Goal: Information Seeking & Learning: Learn about a topic

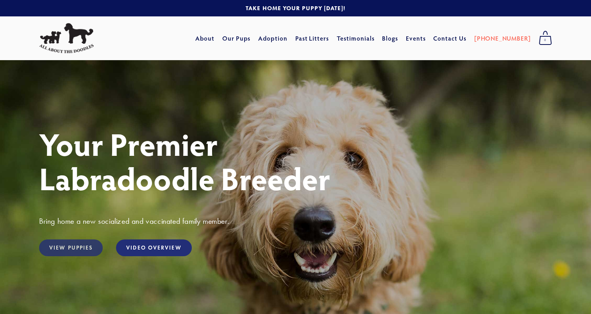
click at [84, 252] on link "View Puppies" at bounding box center [71, 247] width 64 height 17
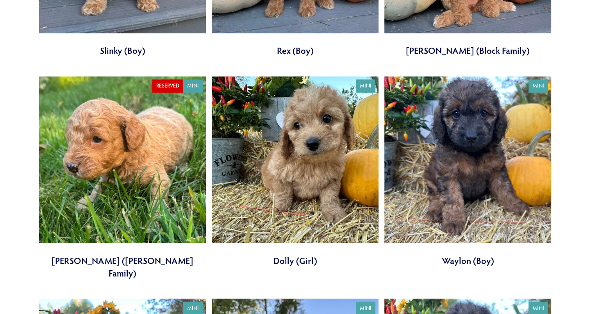
scroll to position [1291, 0]
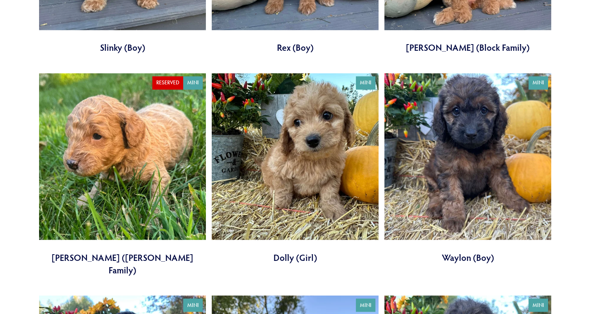
click at [509, 143] on link at bounding box center [467, 168] width 167 height 190
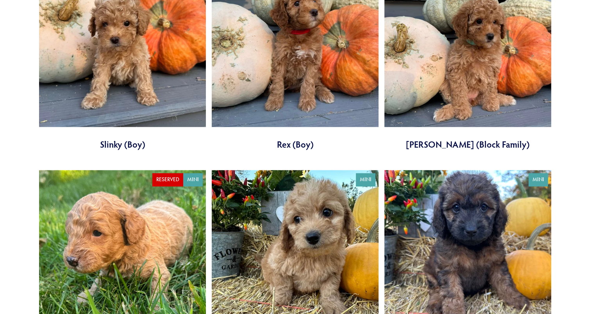
scroll to position [1211, 0]
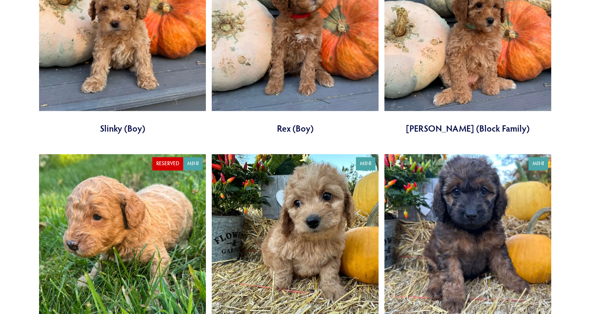
click at [470, 172] on link at bounding box center [467, 249] width 167 height 190
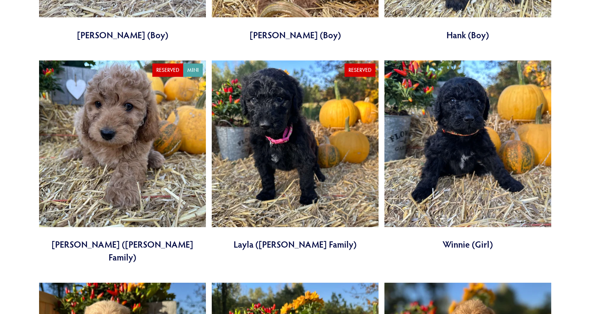
scroll to position [1732, 0]
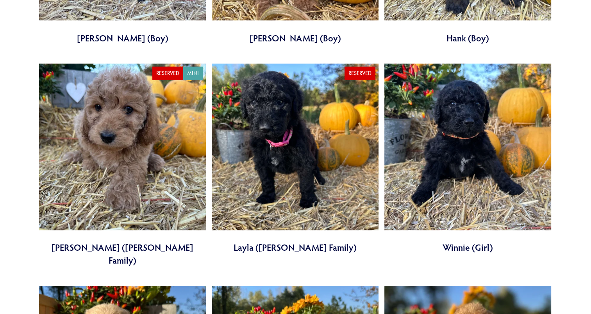
click at [355, 136] on link at bounding box center [295, 159] width 167 height 190
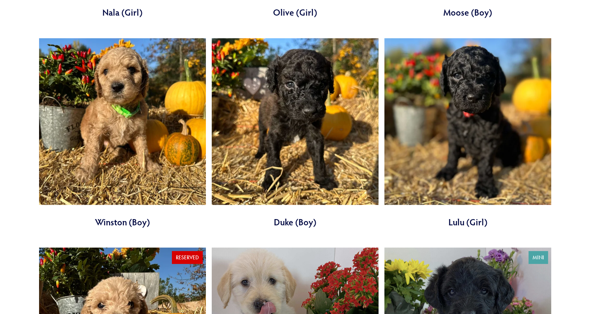
scroll to position [2193, 0]
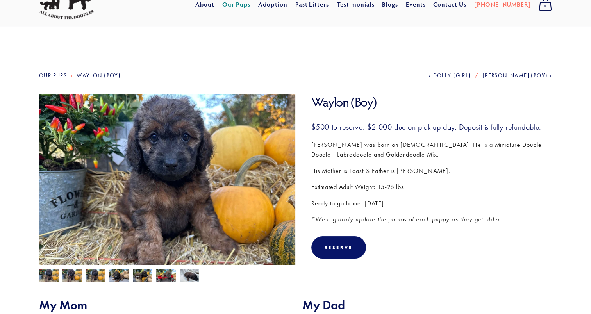
scroll to position [41, 0]
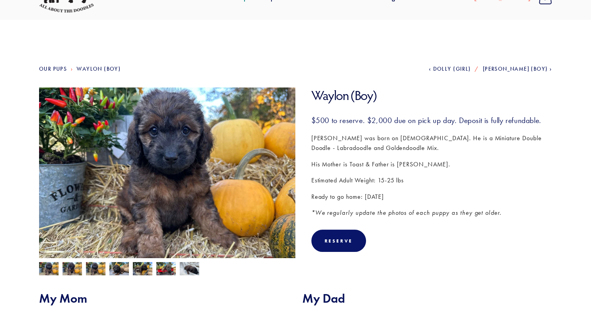
click at [75, 272] on img at bounding box center [72, 269] width 20 height 15
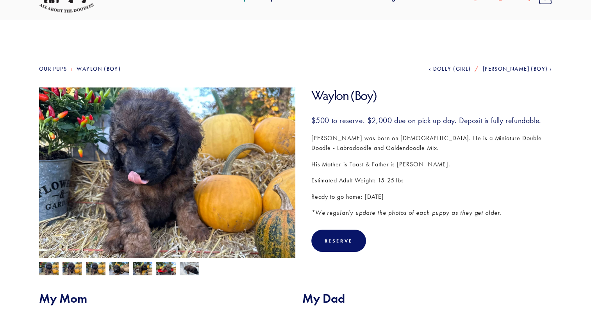
click at [95, 269] on img at bounding box center [96, 269] width 20 height 15
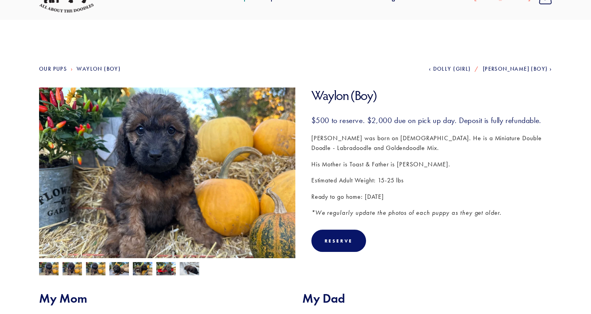
click at [110, 269] on img at bounding box center [119, 269] width 20 height 15
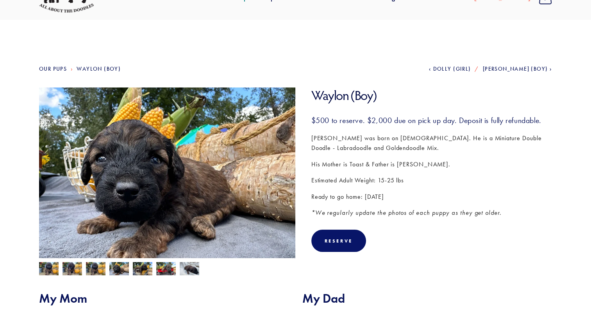
click at [45, 265] on img at bounding box center [49, 269] width 20 height 15
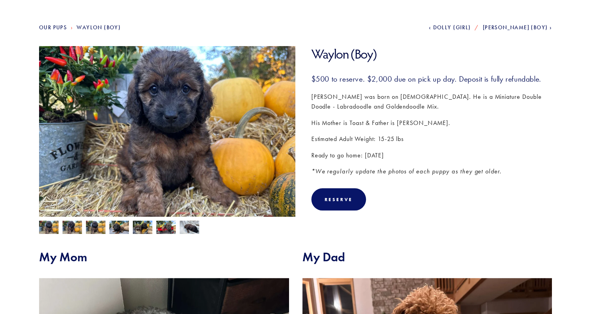
scroll to position [81, 0]
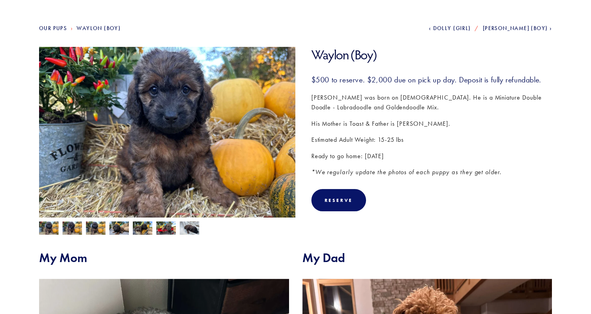
click at [115, 229] on img at bounding box center [119, 228] width 20 height 15
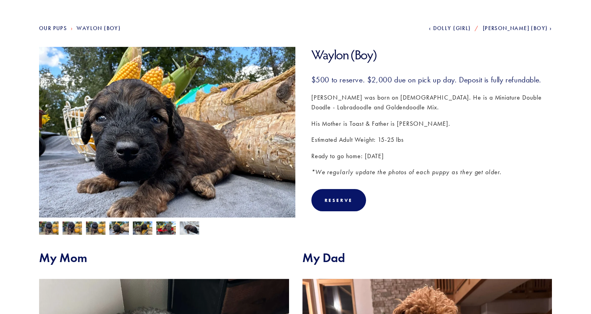
click at [72, 226] on img at bounding box center [72, 228] width 20 height 15
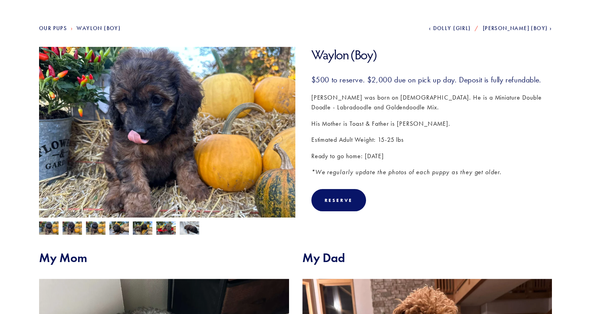
click at [52, 225] on img at bounding box center [49, 228] width 20 height 15
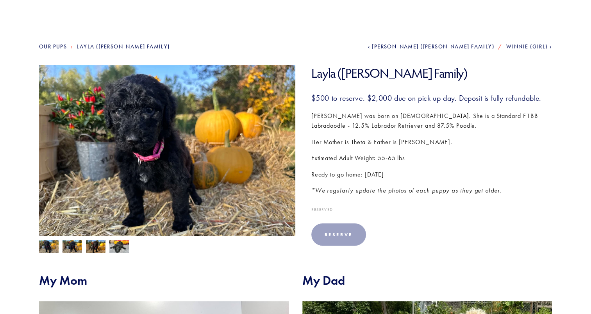
scroll to position [67, 0]
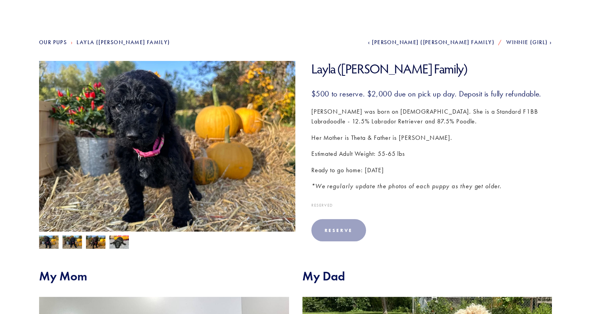
click at [73, 242] on img at bounding box center [72, 242] width 20 height 15
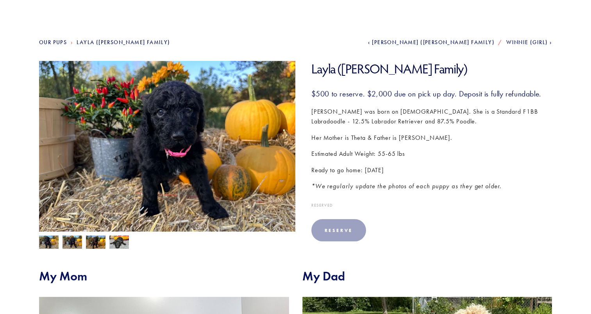
click at [87, 240] on img at bounding box center [96, 242] width 20 height 15
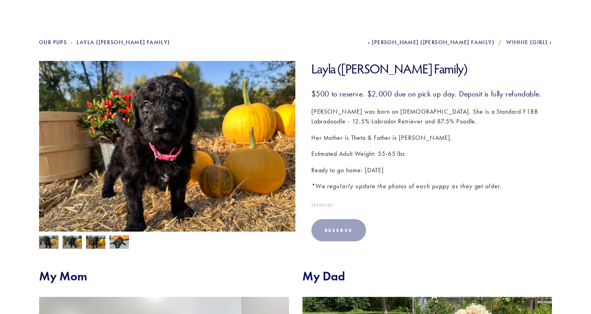
click at [117, 243] on img at bounding box center [119, 242] width 20 height 15
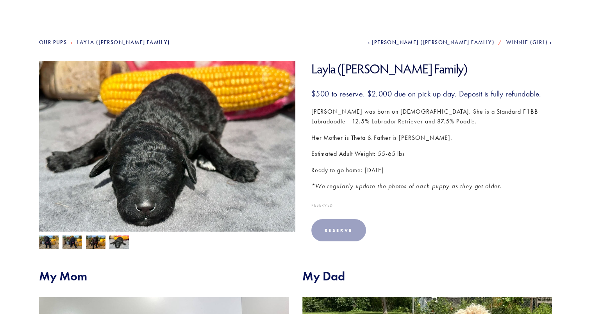
click at [52, 243] on img at bounding box center [49, 242] width 20 height 15
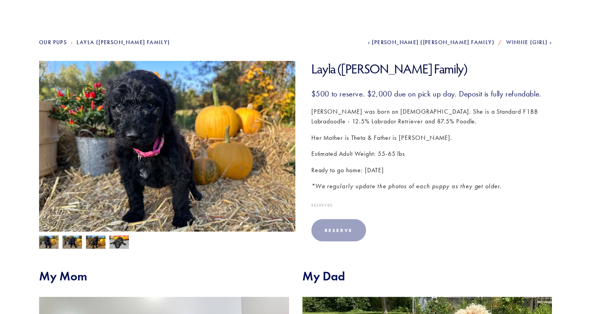
click at [67, 243] on img at bounding box center [72, 242] width 20 height 15
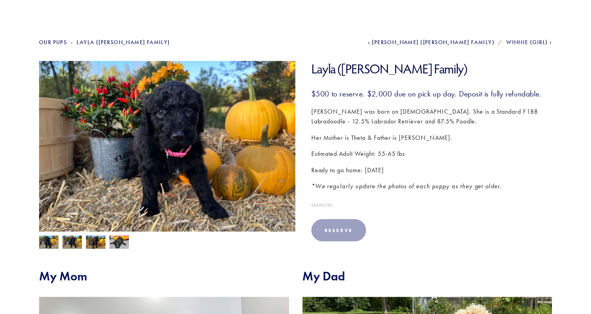
click at [97, 239] on img at bounding box center [96, 242] width 20 height 15
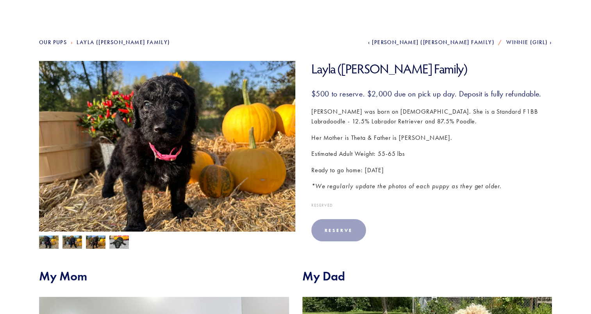
click at [57, 62] on img at bounding box center [167, 157] width 256 height 192
